Goal: Task Accomplishment & Management: Use online tool/utility

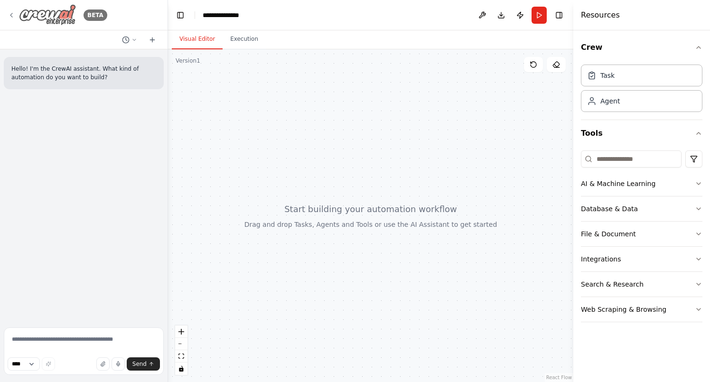
click at [11, 11] on icon at bounding box center [12, 15] width 8 height 8
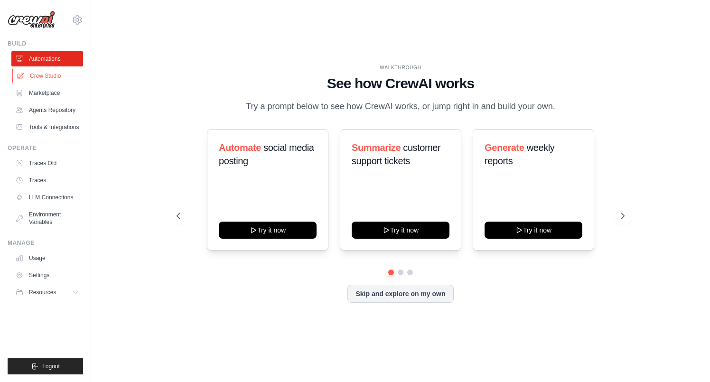
click at [47, 78] on link "Crew Studio" at bounding box center [48, 75] width 72 height 15
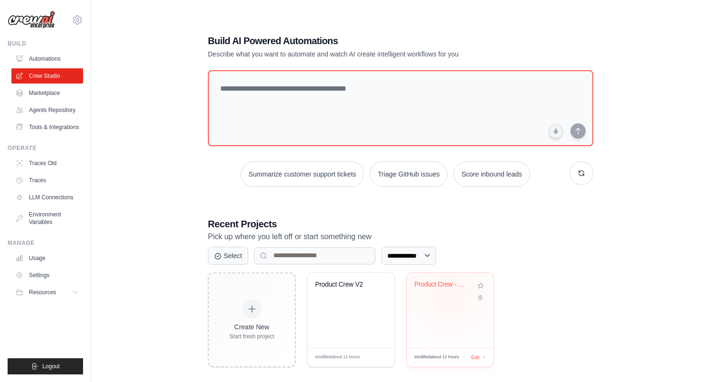
click at [449, 291] on div "Product Crew - Automacao Intake PRD..." at bounding box center [442, 286] width 57 height 12
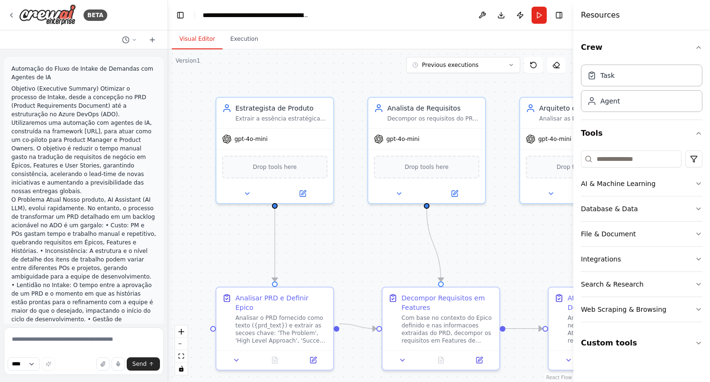
scroll to position [18577, 0]
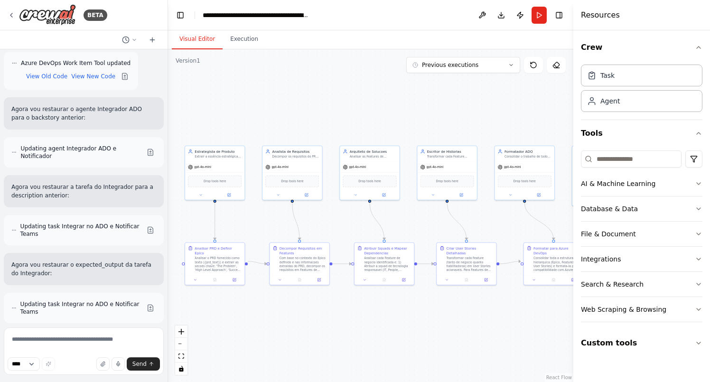
drag, startPoint x: 396, startPoint y: 239, endPoint x: 328, endPoint y: 225, distance: 69.8
click at [328, 225] on div ".deletable-edge-delete-btn { width: 20px; height: 20px; border: 0px solid #ffff…" at bounding box center [370, 215] width 405 height 332
click at [183, 345] on button "zoom out" at bounding box center [181, 344] width 12 height 12
click at [183, 345] on div "React Flow controls" at bounding box center [181, 349] width 12 height 49
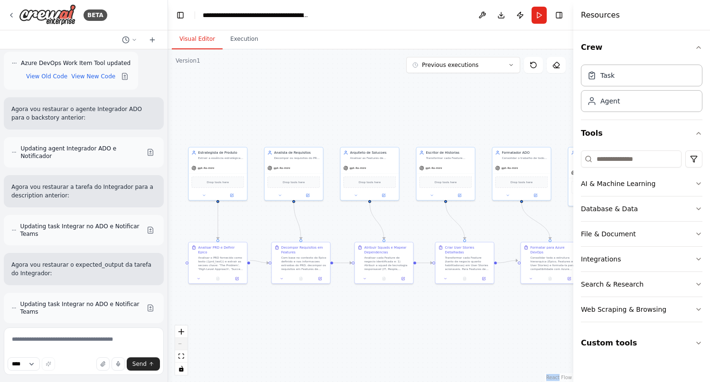
click at [183, 345] on div "React Flow controls" at bounding box center [181, 349] width 12 height 49
click at [182, 356] on icon "fit view" at bounding box center [181, 355] width 6 height 5
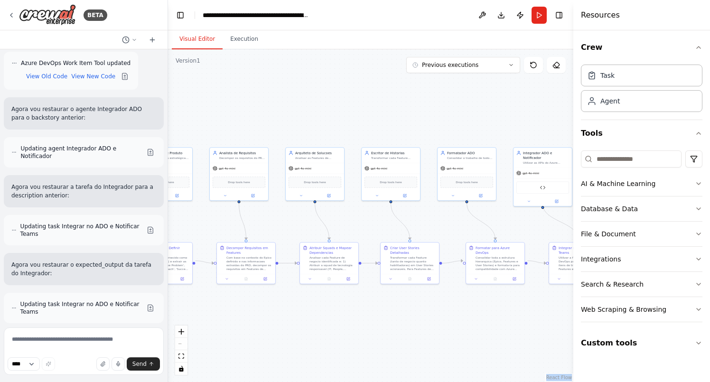
click at [182, 344] on div "React Flow controls" at bounding box center [181, 349] width 12 height 49
click at [183, 355] on icon "fit view" at bounding box center [181, 355] width 6 height 5
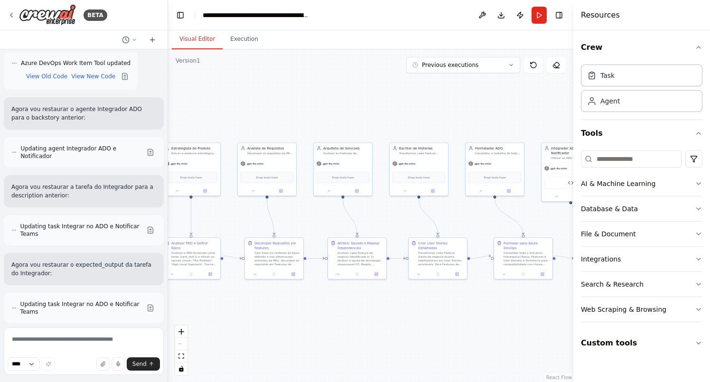
drag, startPoint x: 238, startPoint y: 337, endPoint x: 266, endPoint y: 332, distance: 28.4
click at [266, 332] on div ".deletable-edge-delete-btn { width: 20px; height: 20px; border: 0px solid #ffff…" at bounding box center [370, 215] width 405 height 332
click at [181, 355] on icon "fit view" at bounding box center [181, 355] width 6 height 5
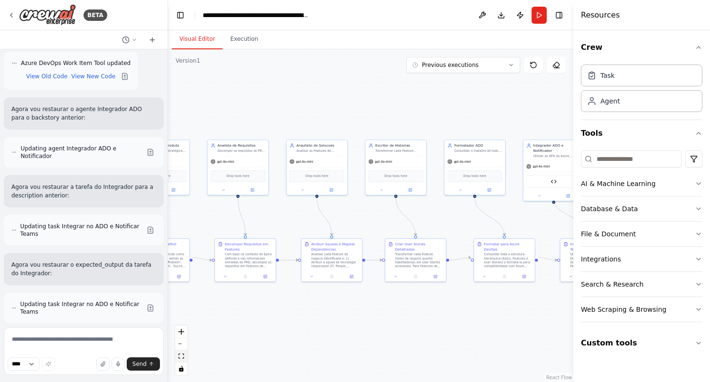
click at [182, 358] on icon "fit view" at bounding box center [181, 355] width 6 height 5
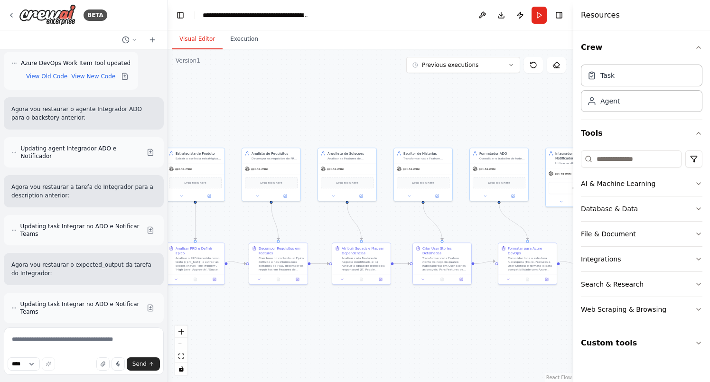
drag, startPoint x: 239, startPoint y: 349, endPoint x: 270, endPoint y: 350, distance: 31.8
click at [270, 350] on div ".deletable-edge-delete-btn { width: 20px; height: 20px; border: 0px solid #ffff…" at bounding box center [370, 215] width 405 height 332
